Goal: Transaction & Acquisition: Purchase product/service

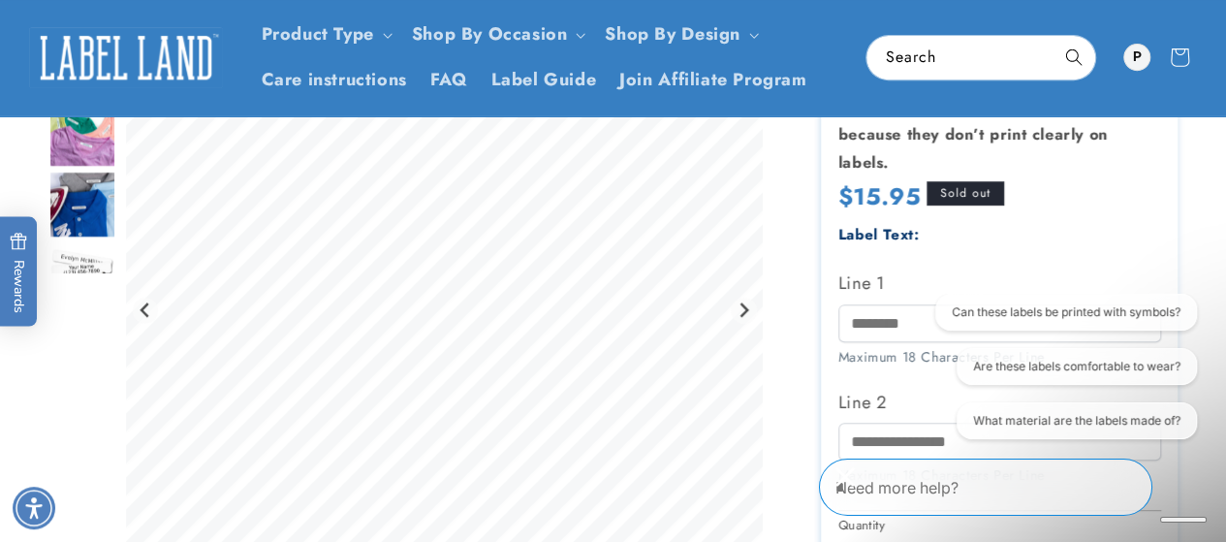
scroll to position [391, 0]
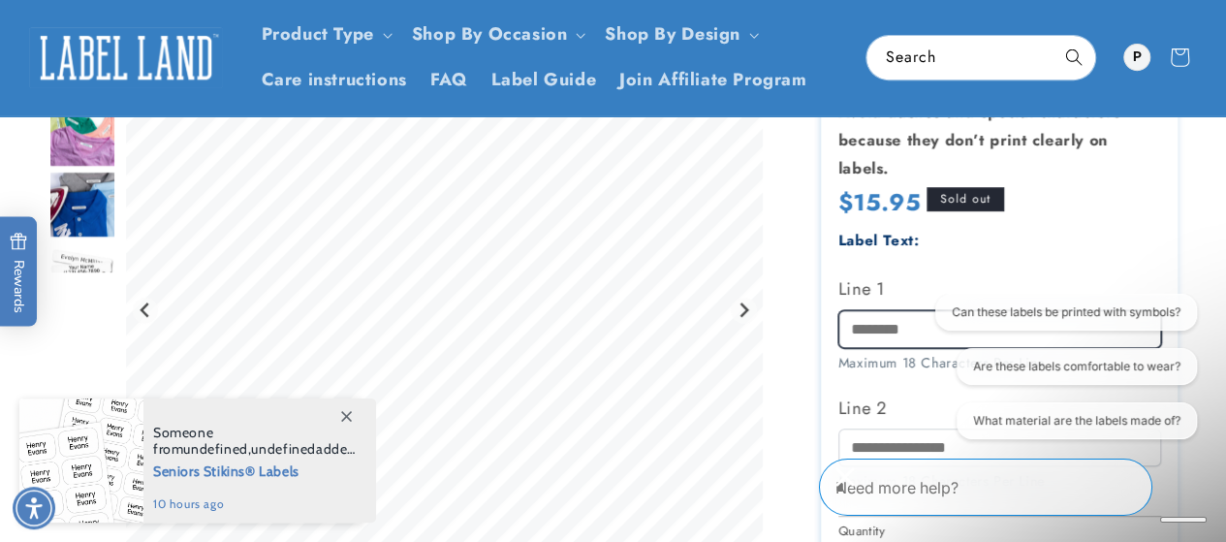
click at [880, 333] on input "Line 1" at bounding box center [999, 329] width 323 height 38
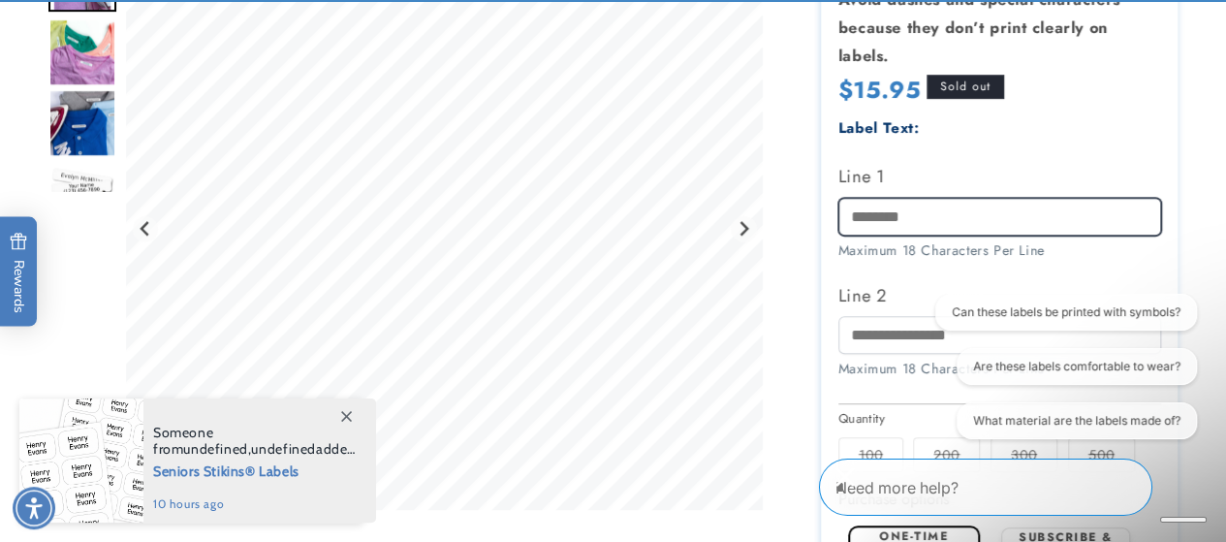
scroll to position [514, 0]
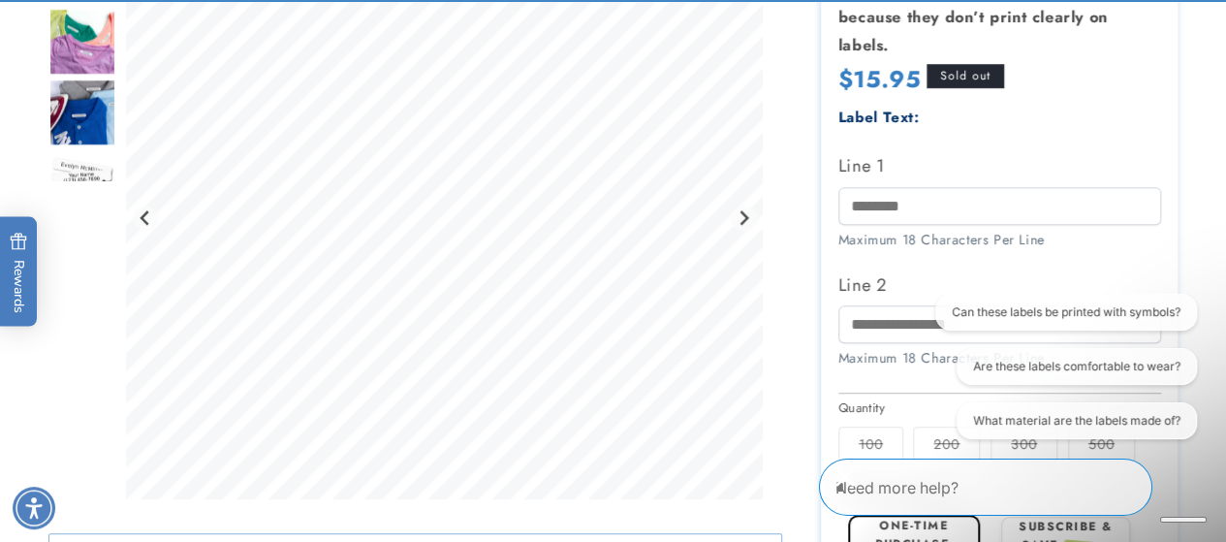
click at [855, 483] on icon "Close conversation starters" at bounding box center [845, 476] width 19 height 19
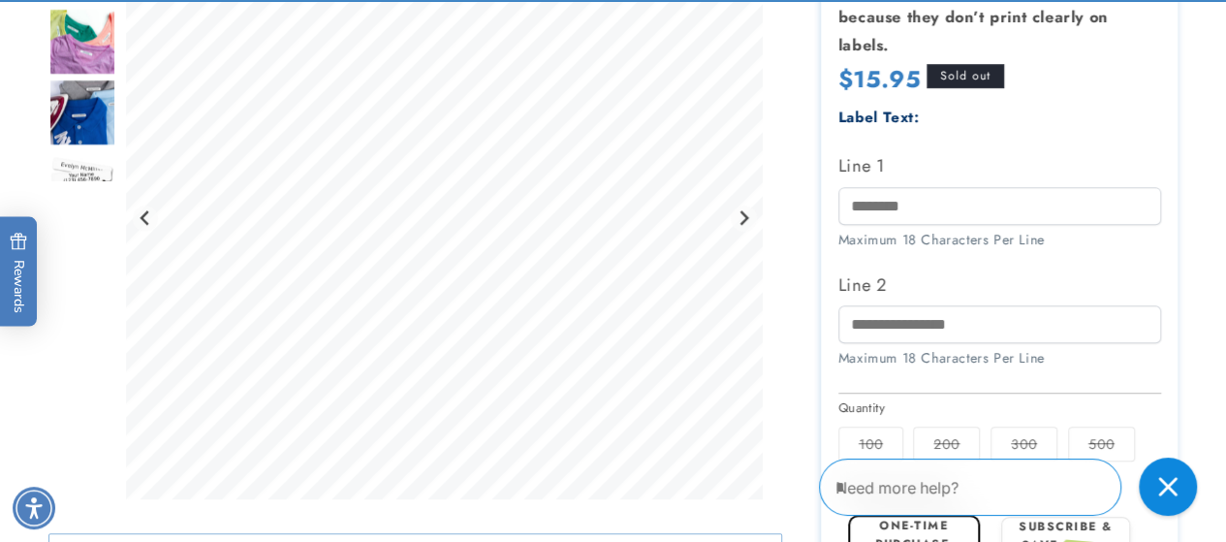
click at [894, 217] on input "Line 1" at bounding box center [999, 206] width 323 height 38
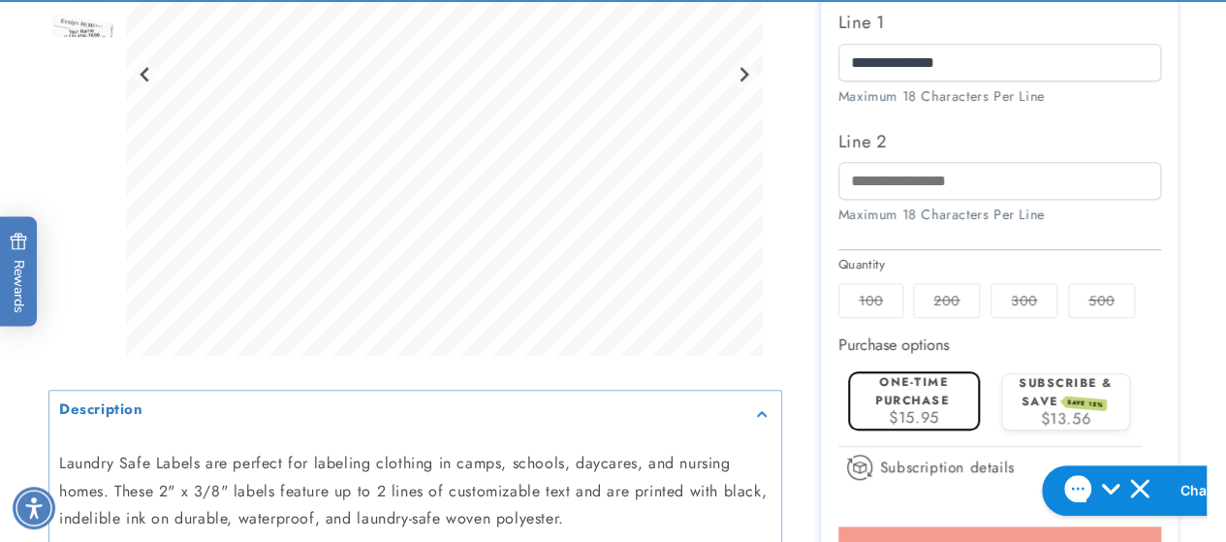
scroll to position [706, 0]
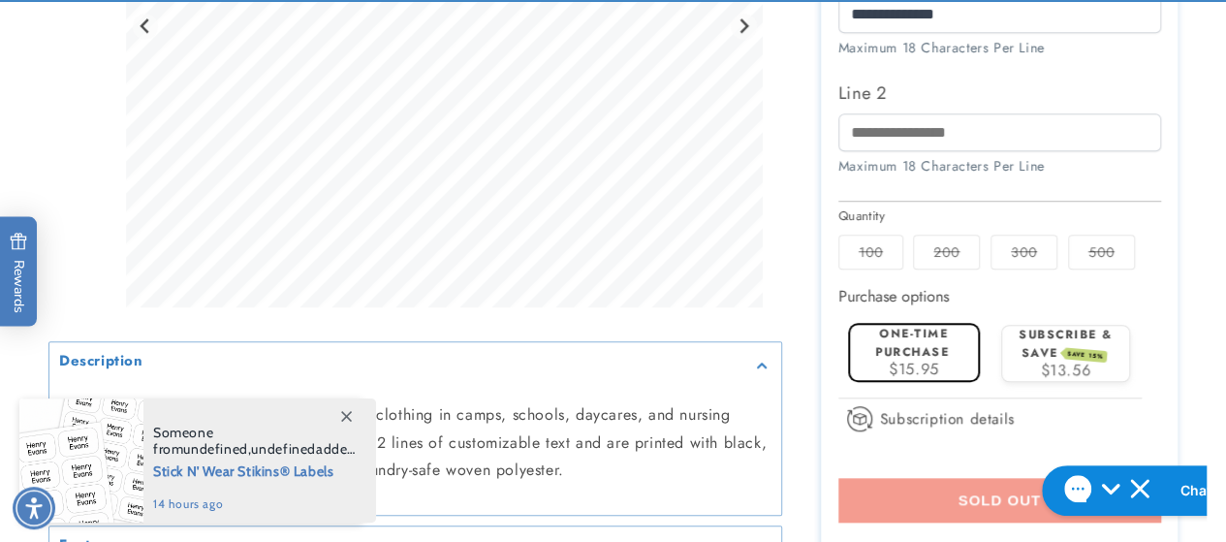
click at [869, 249] on label "100 Variant sold out or unavailable" at bounding box center [870, 252] width 65 height 35
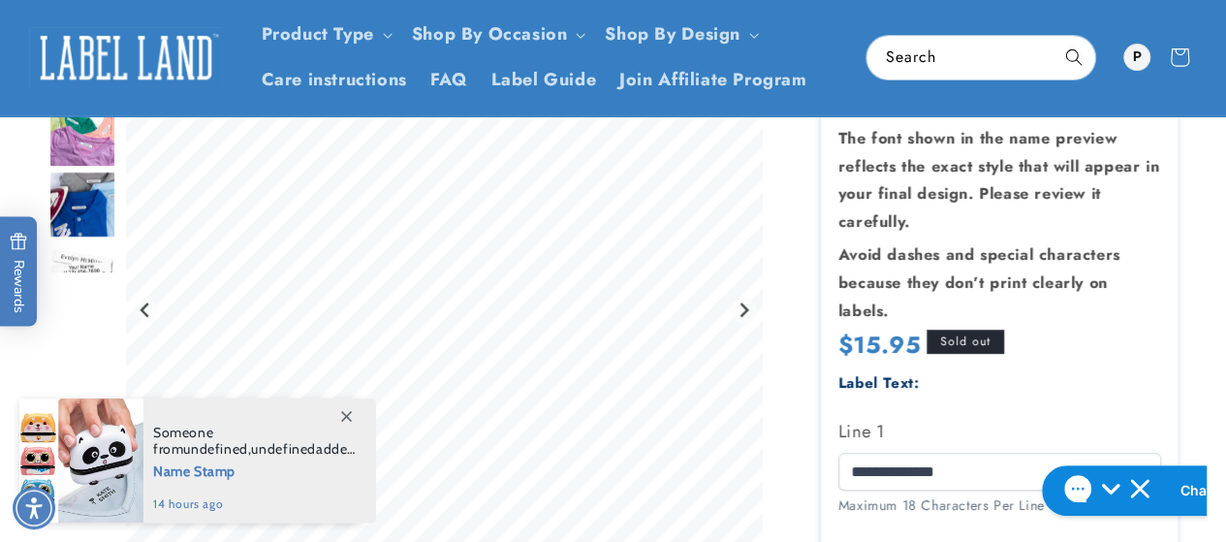
scroll to position [247, 0]
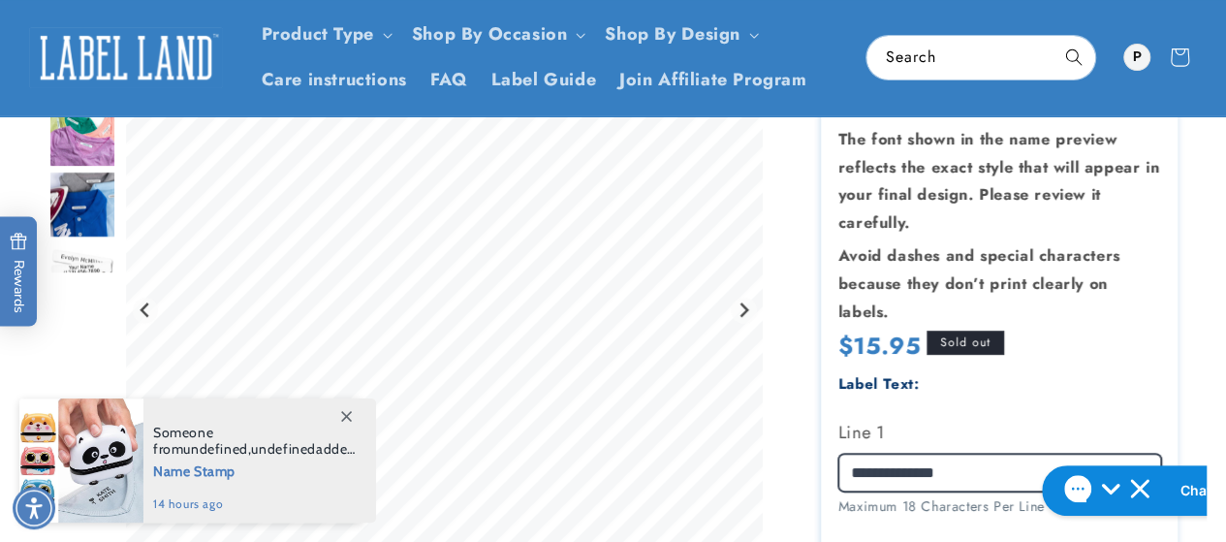
click at [988, 472] on input "**********" at bounding box center [999, 473] width 323 height 38
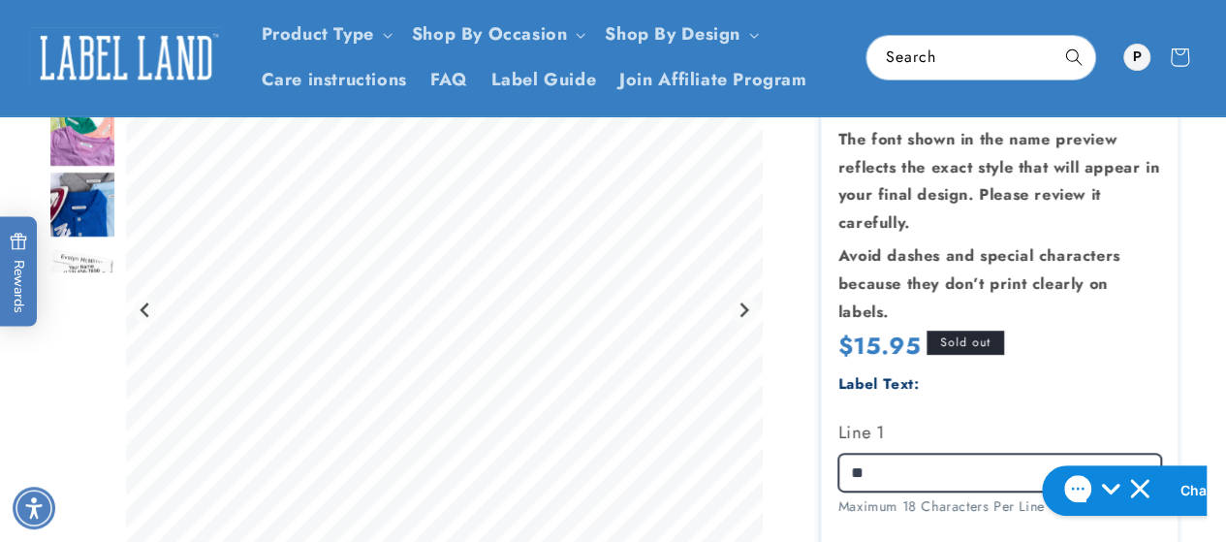
type input "*"
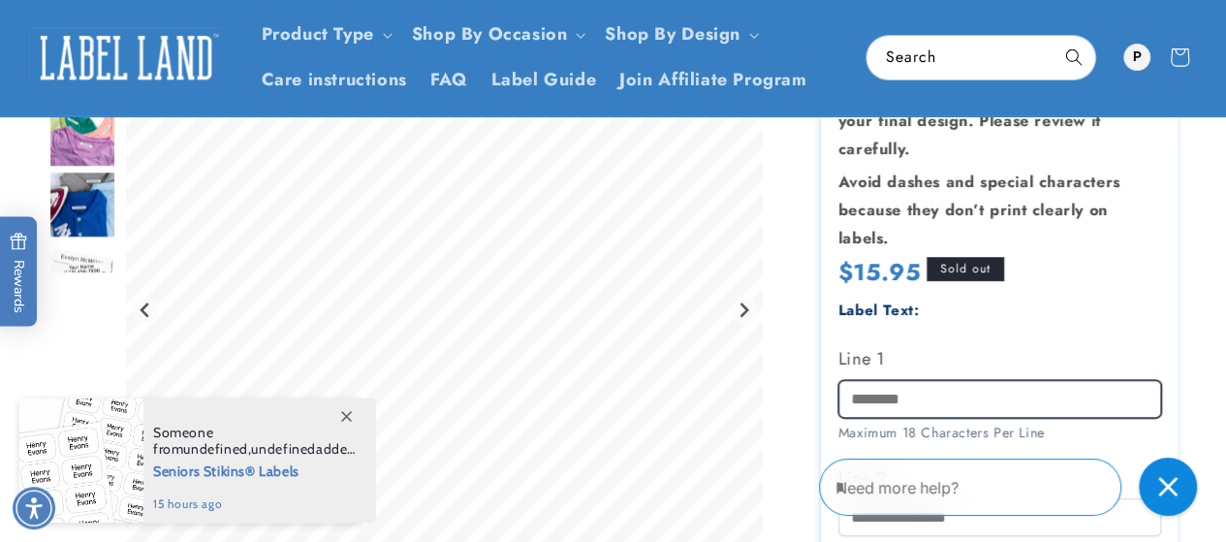
scroll to position [0, 0]
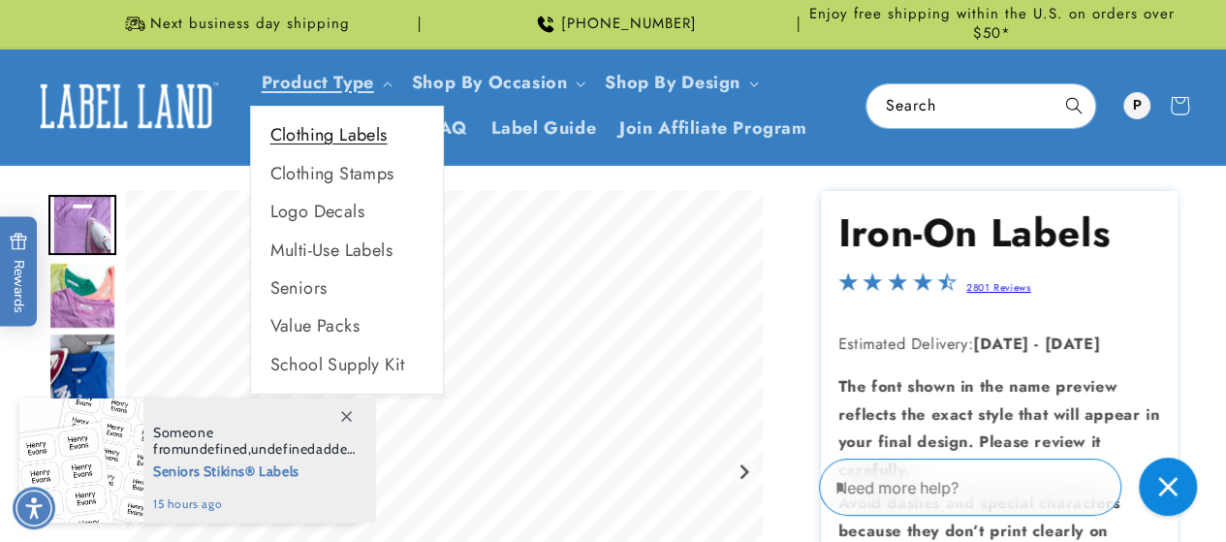
click at [301, 134] on link "Clothing Labels" at bounding box center [347, 135] width 192 height 38
